Goal: Information Seeking & Learning: Learn about a topic

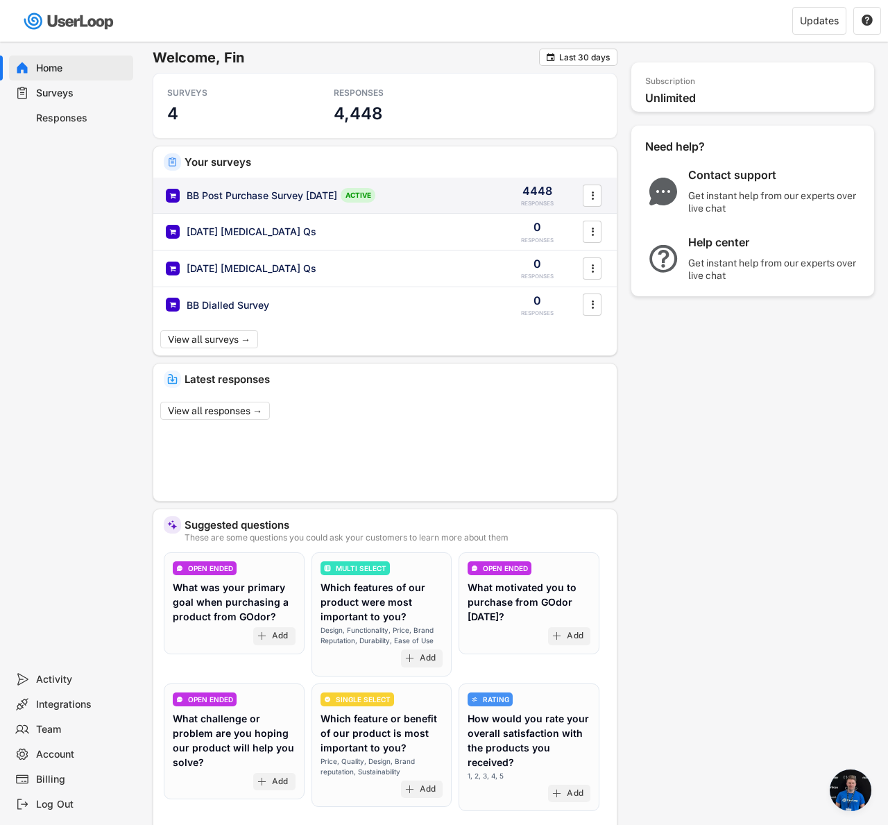
click at [305, 195] on div "BB Post Purchase Survey [DATE]" at bounding box center [262, 196] width 151 height 14
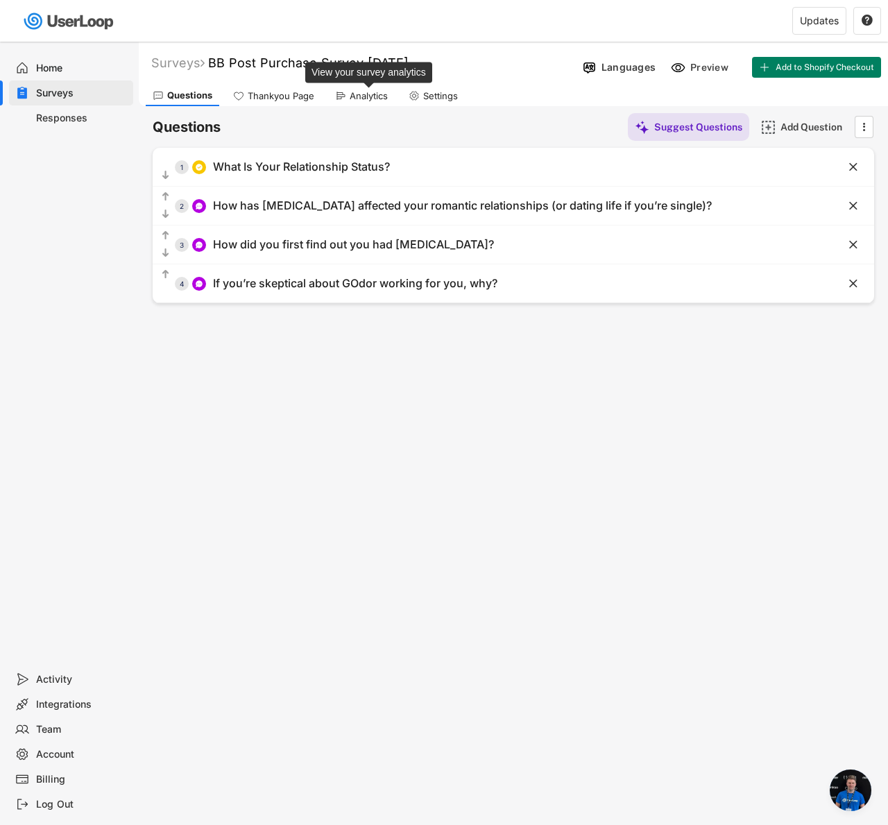
click at [359, 97] on div "Analytics" at bounding box center [369, 96] width 38 height 12
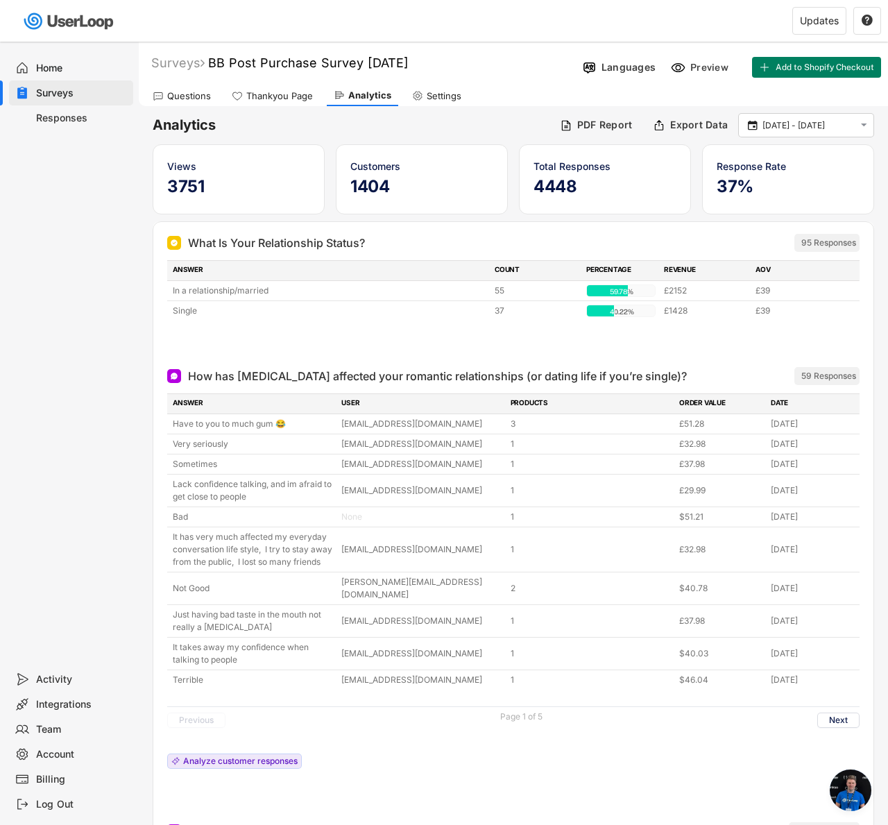
click at [519, 374] on div "How has [MEDICAL_DATA] affected your romantic relationships (or dating life if …" at bounding box center [437, 376] width 499 height 17
click at [835, 713] on button "Next" at bounding box center [838, 720] width 42 height 15
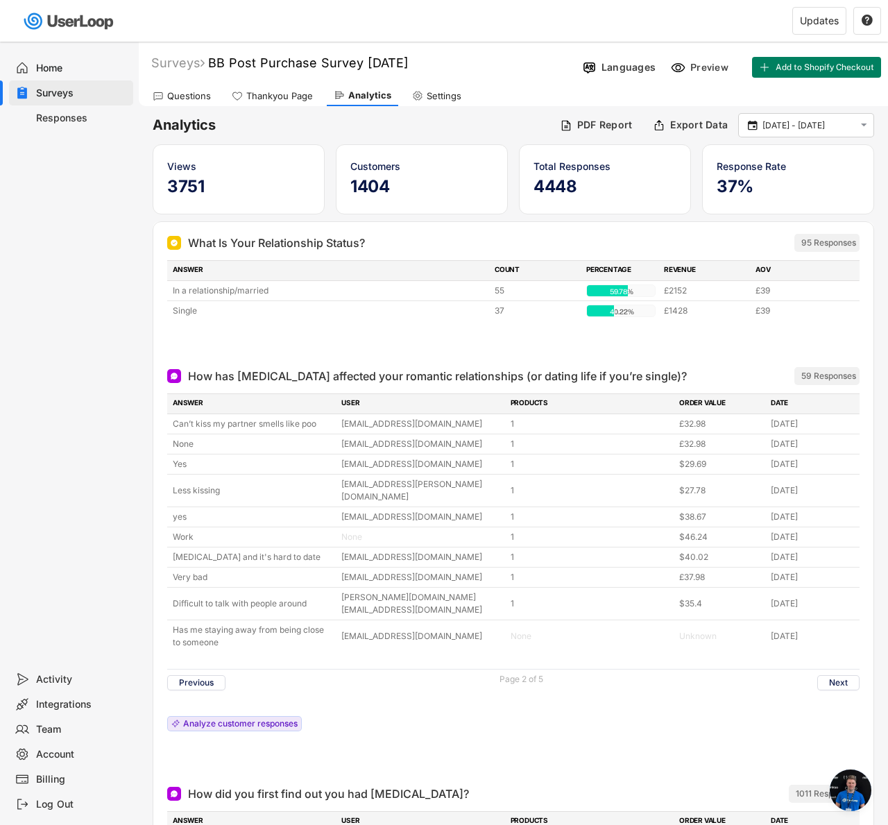
click at [430, 336] on div at bounding box center [513, 342] width 693 height 28
drag, startPoint x: 169, startPoint y: 542, endPoint x: 321, endPoint y: 551, distance: 151.6
click at [321, 551] on div "[MEDICAL_DATA] and it's hard to date [EMAIL_ADDRESS][DOMAIN_NAME] 1 $40.02 [DAT…" at bounding box center [513, 557] width 693 height 19
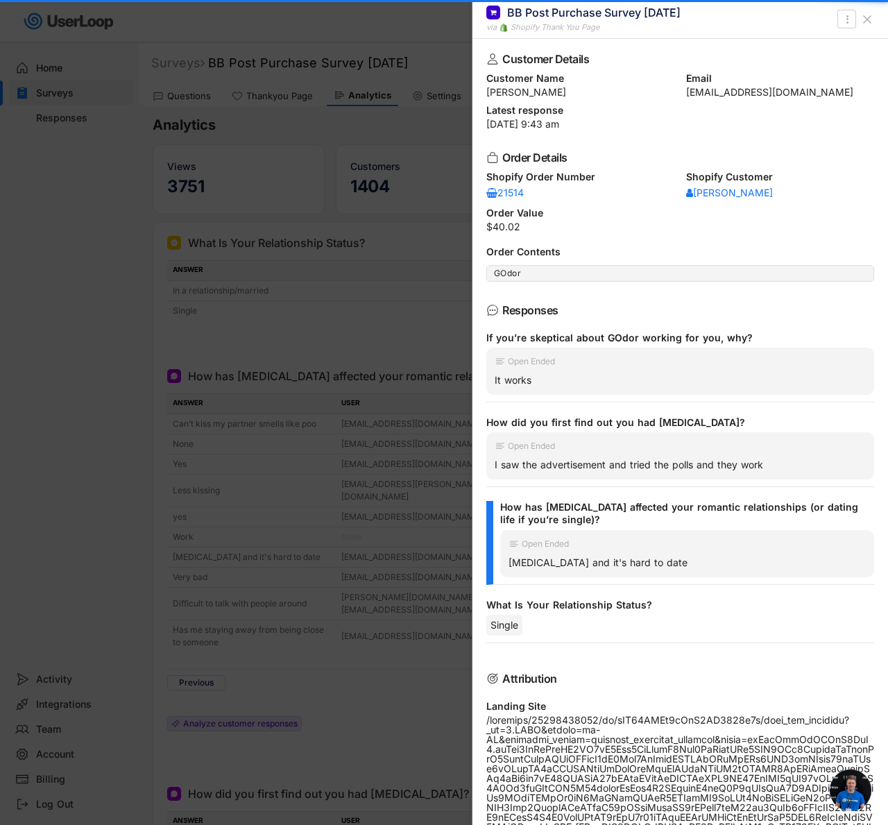
click at [293, 615] on div at bounding box center [444, 412] width 888 height 825
